Goal: Task Accomplishment & Management: Manage account settings

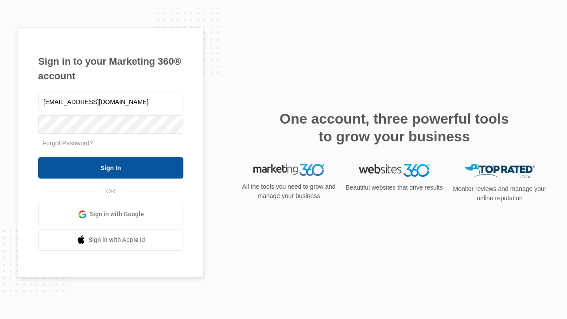
click at [111, 168] on input "Sign In" at bounding box center [110, 167] width 145 height 21
